Goal: Task Accomplishment & Management: Manage account settings

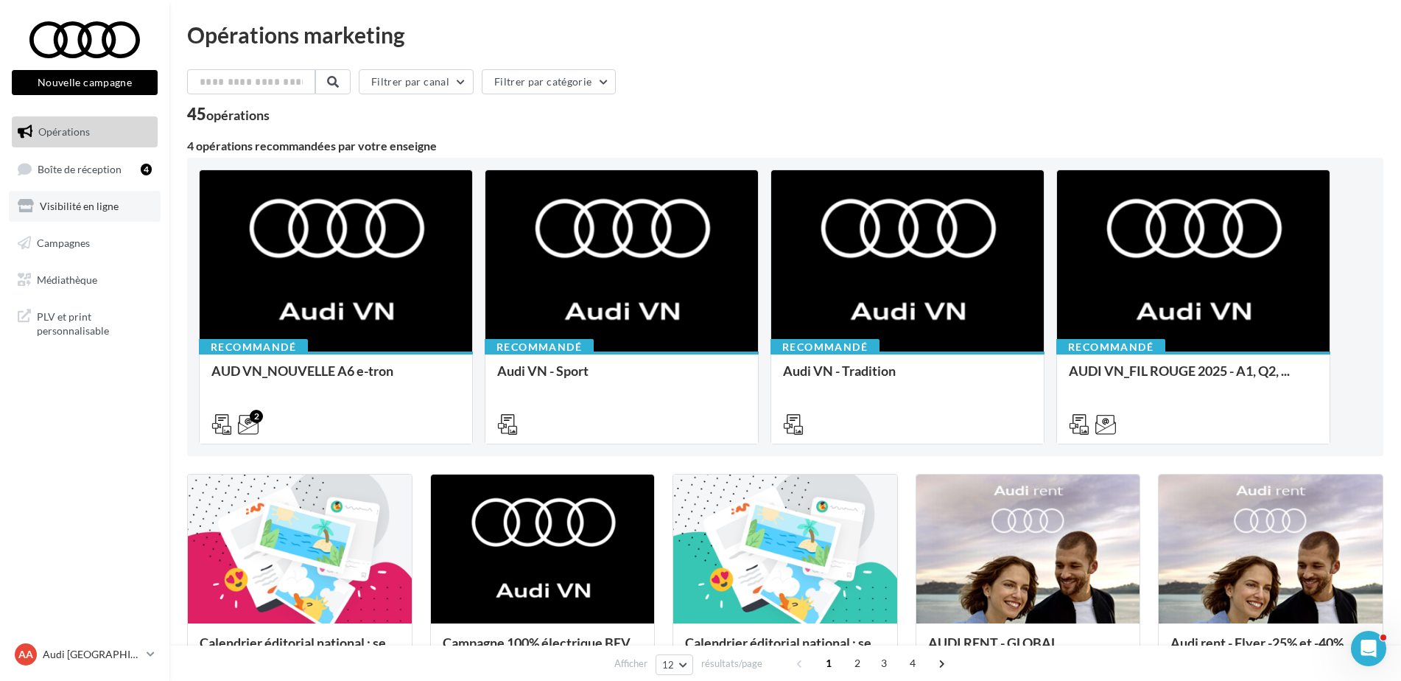
click at [88, 206] on span "Visibilité en ligne" at bounding box center [79, 206] width 79 height 13
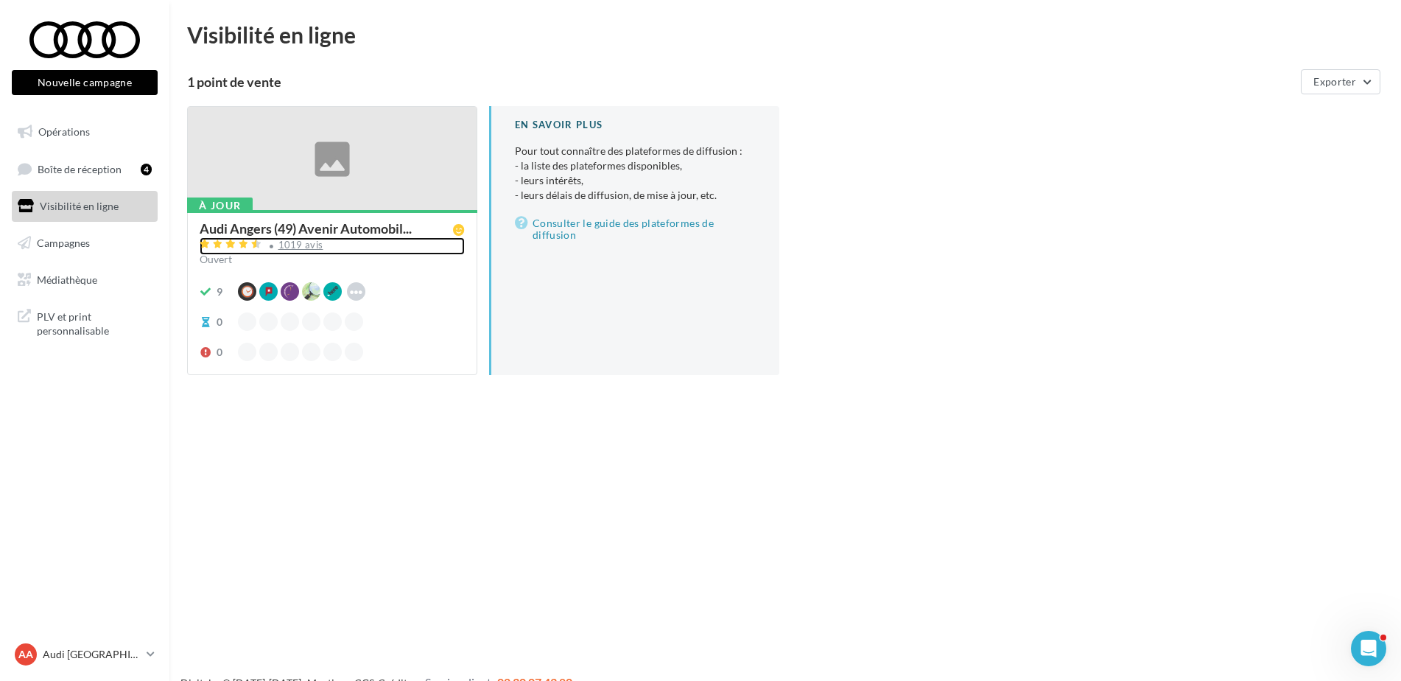
click at [286, 245] on div "1019 avis" at bounding box center [301, 245] width 45 height 10
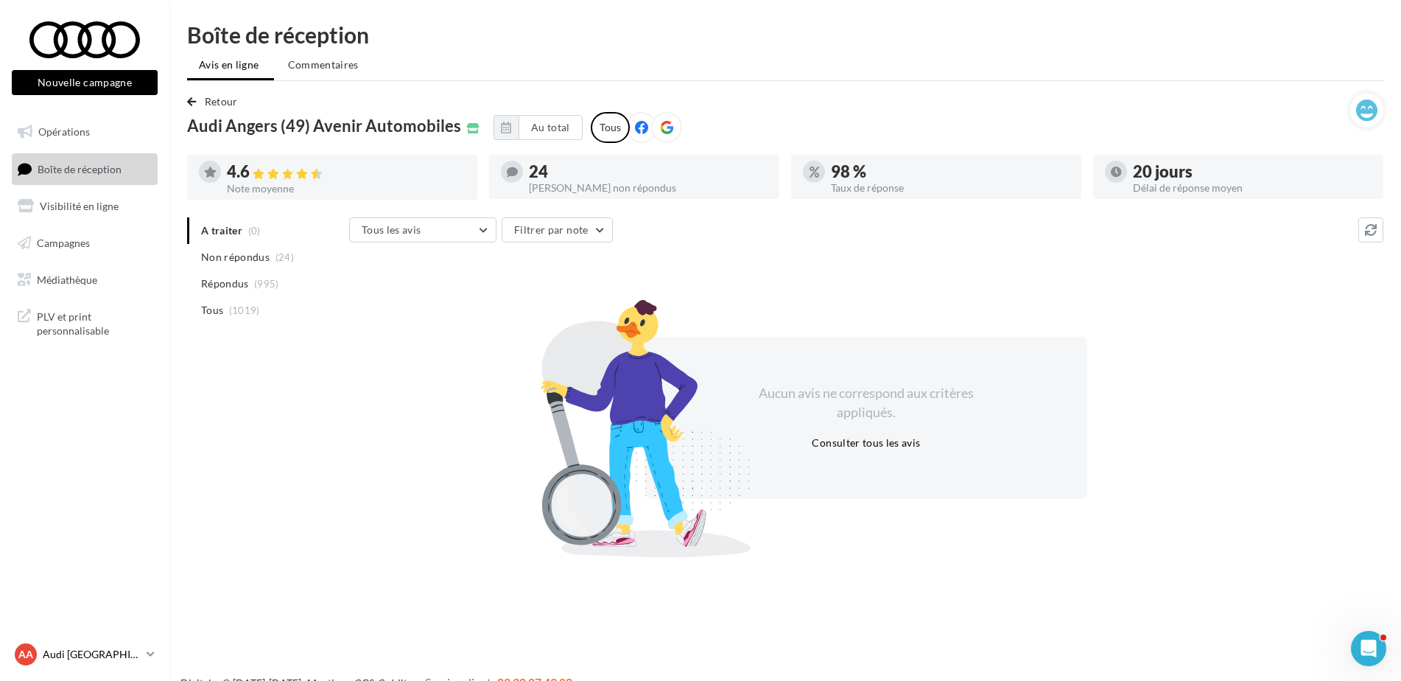
click at [121, 657] on p "Audi [GEOGRAPHIC_DATA]" at bounding box center [92, 654] width 98 height 15
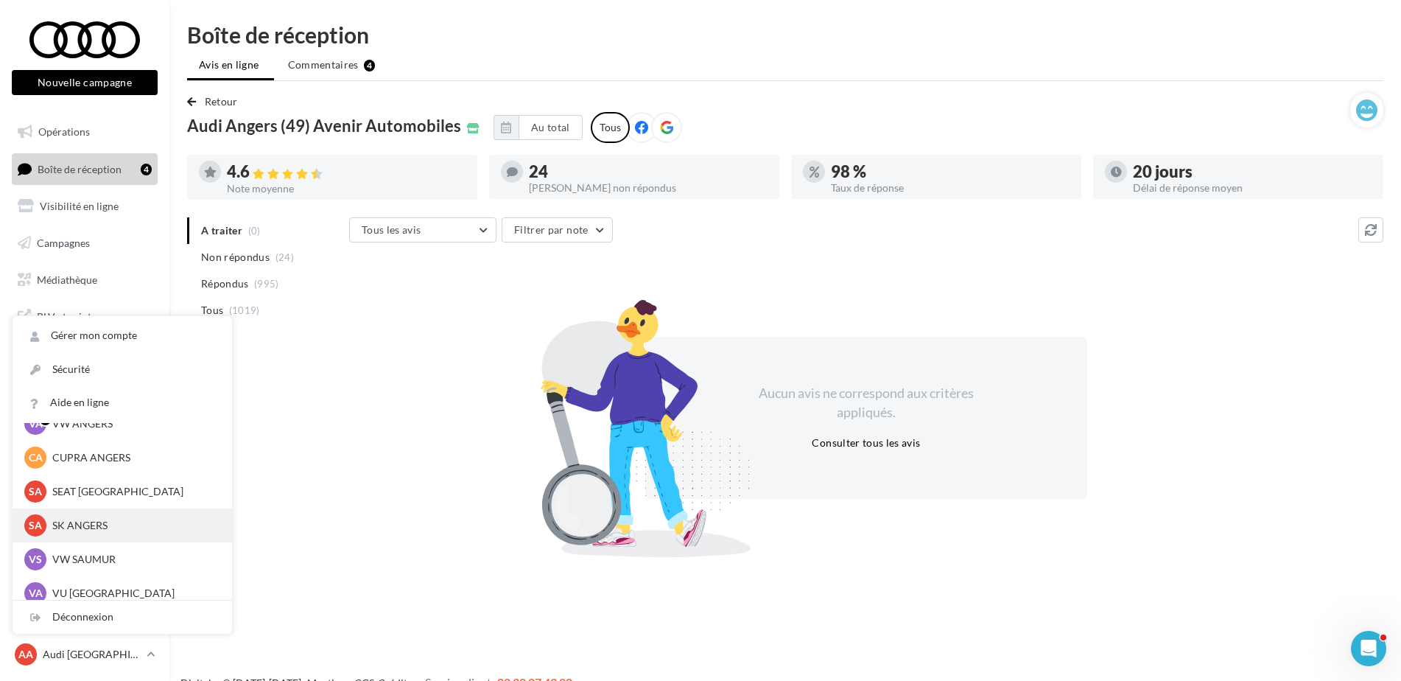
scroll to position [136, 0]
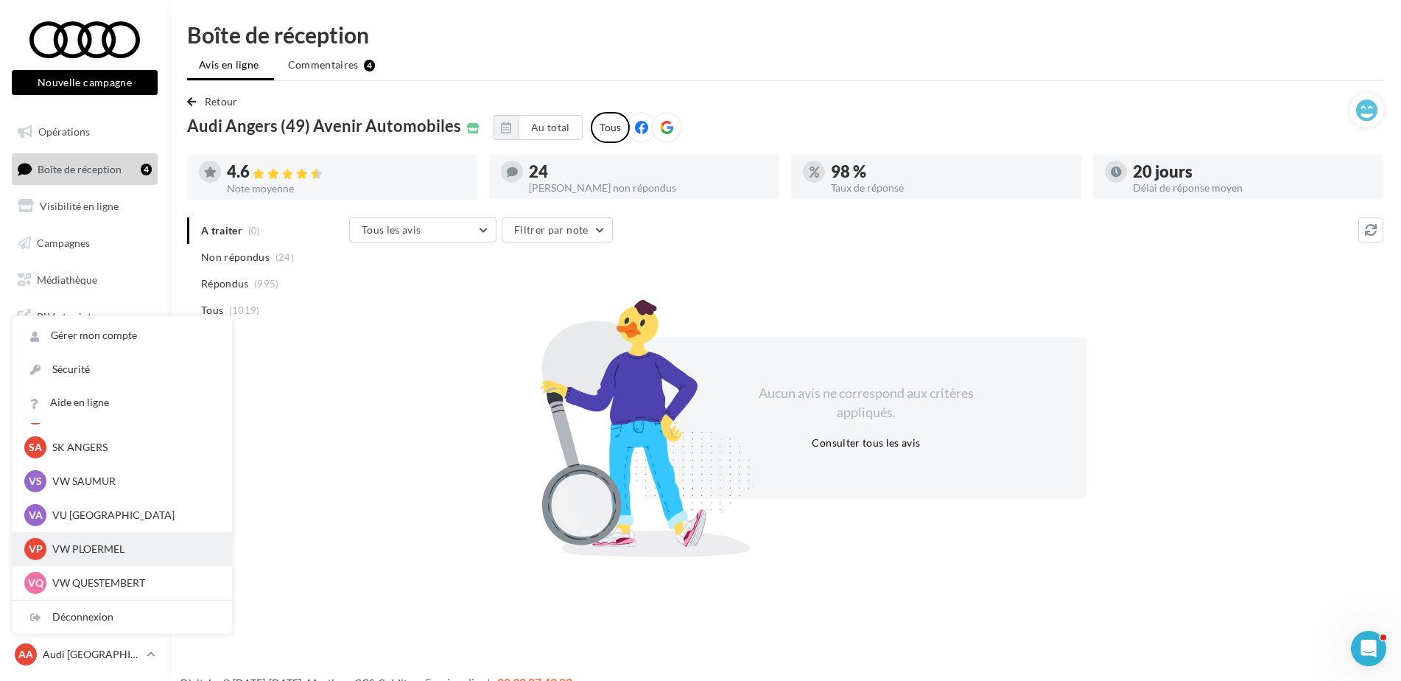
click at [130, 554] on p "VW PLOERMEL" at bounding box center [133, 549] width 162 height 15
